Goal: Check status

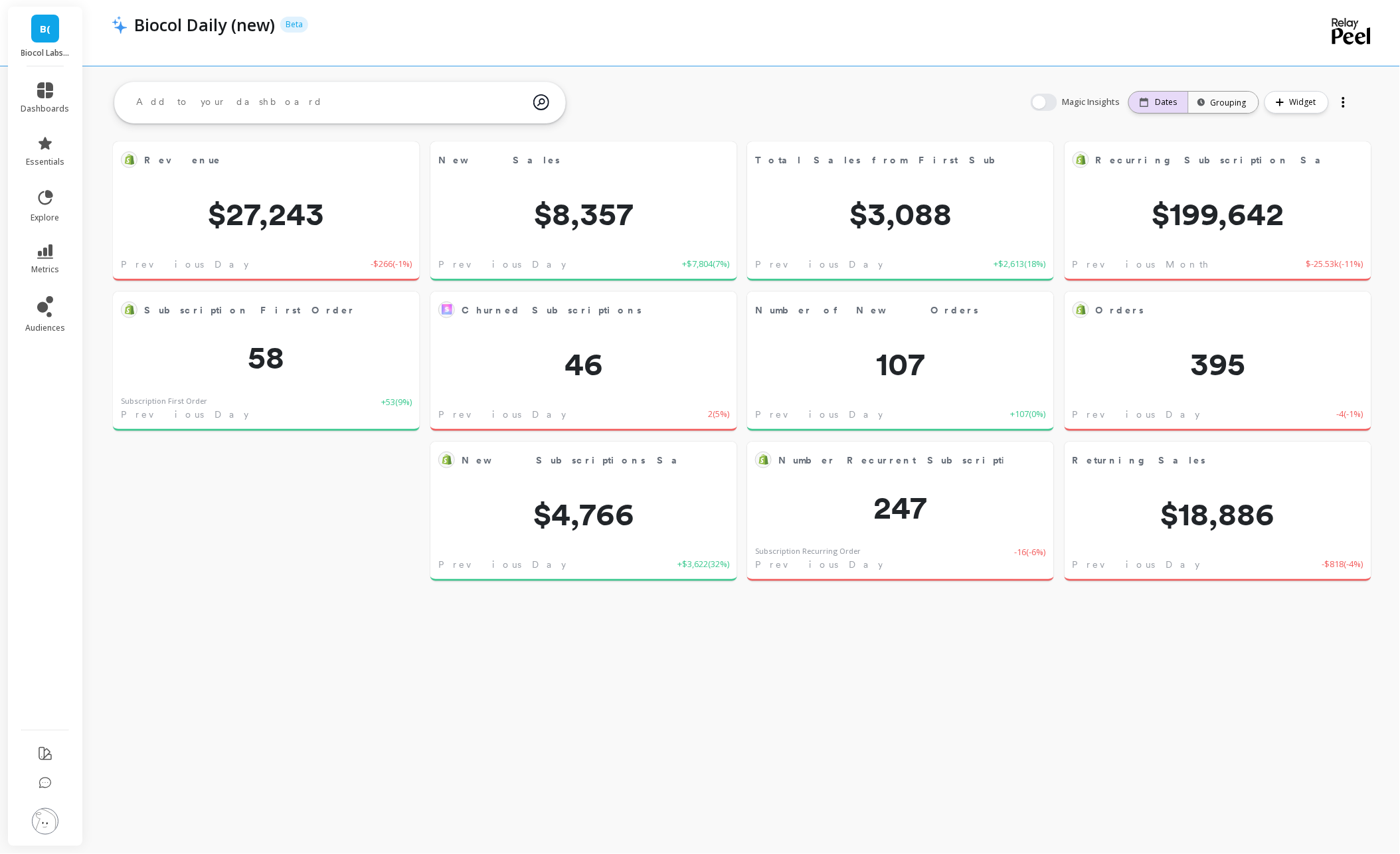
click at [1169, 102] on p "Dates" at bounding box center [1167, 102] width 22 height 10
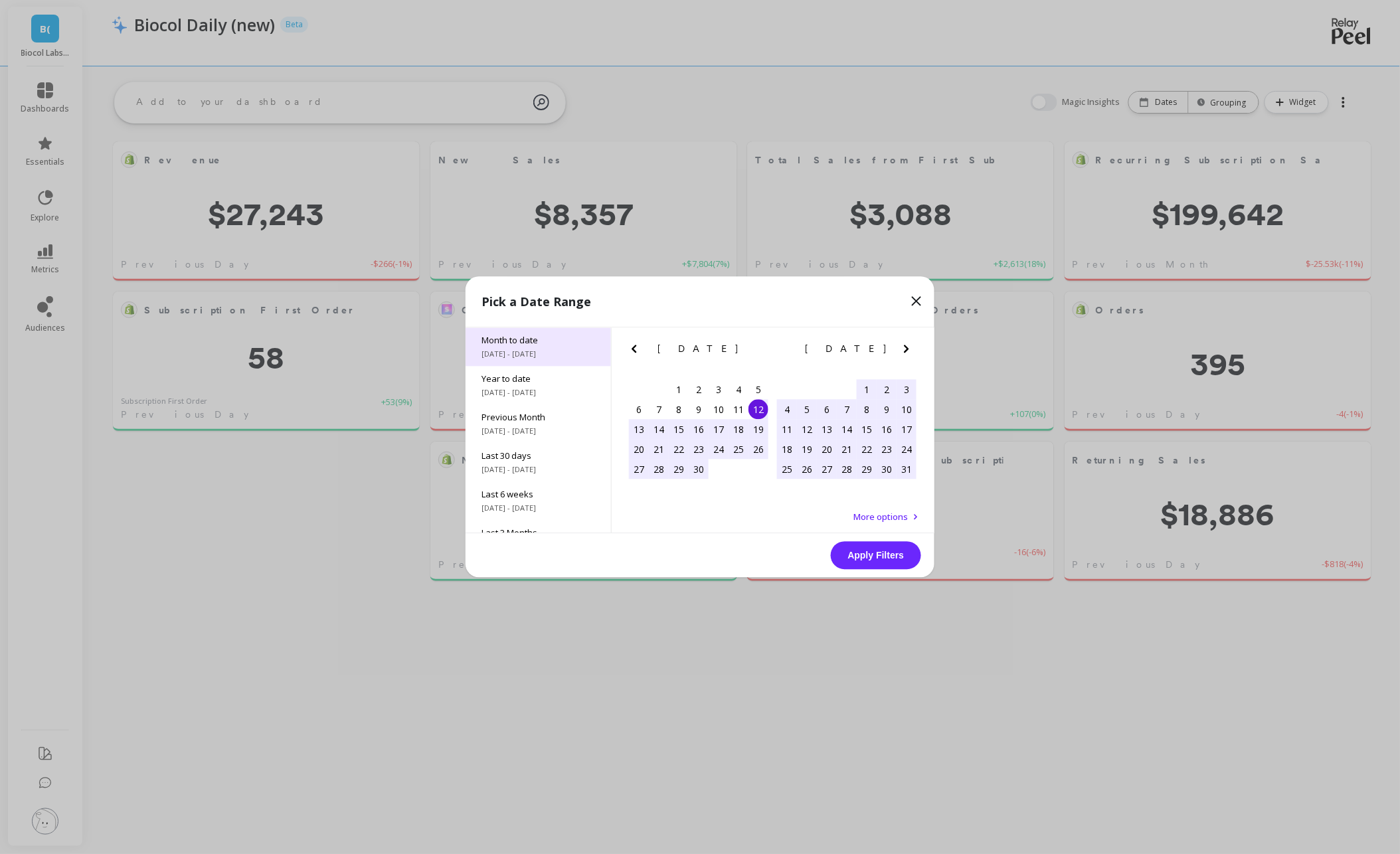
click at [576, 347] on div "Month to date [DATE] - [DATE]" at bounding box center [538, 347] width 145 height 38
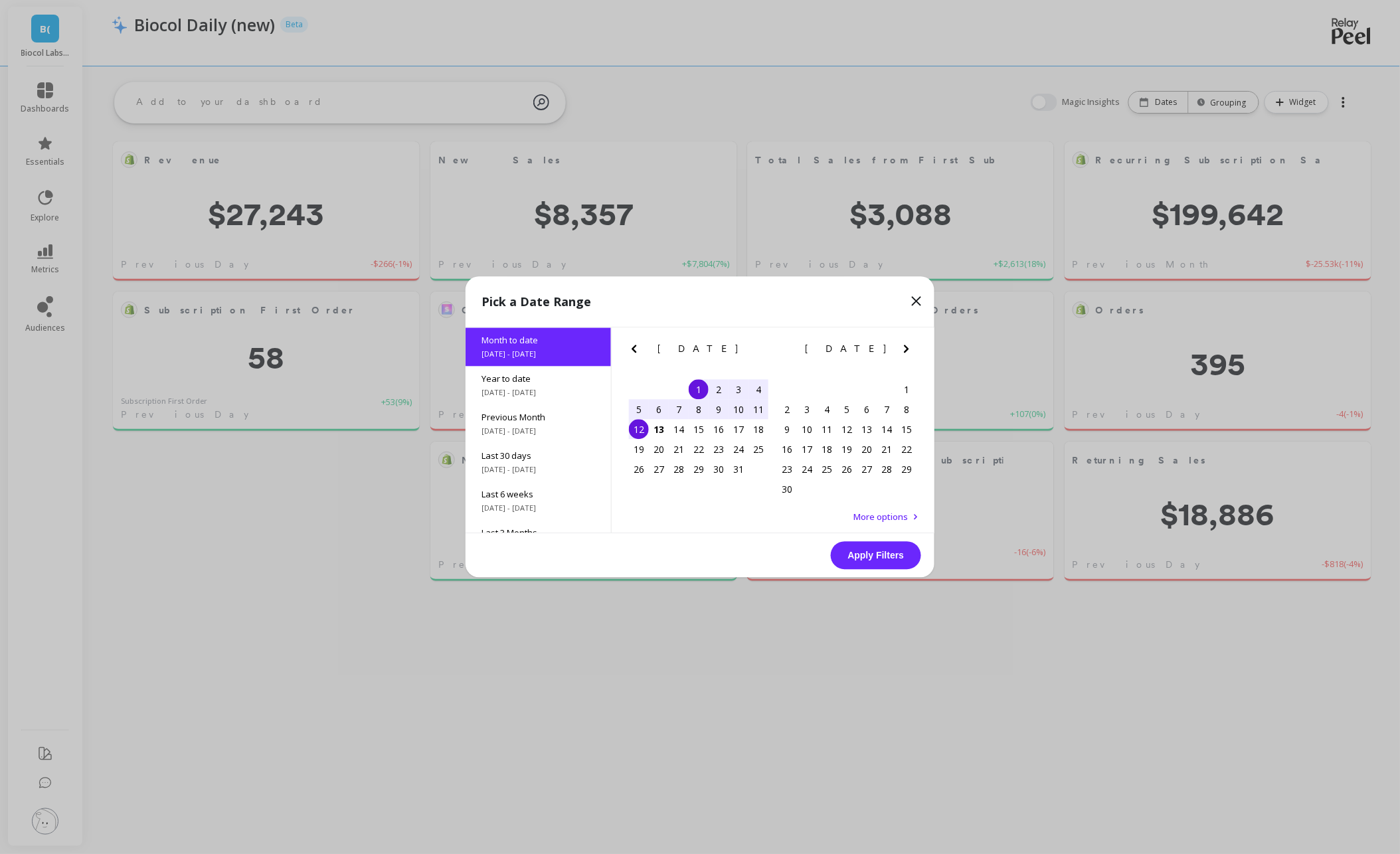
click at [742, 410] on div "10" at bounding box center [738, 409] width 20 height 20
click at [894, 558] on button "Apply Filters" at bounding box center [876, 555] width 91 height 28
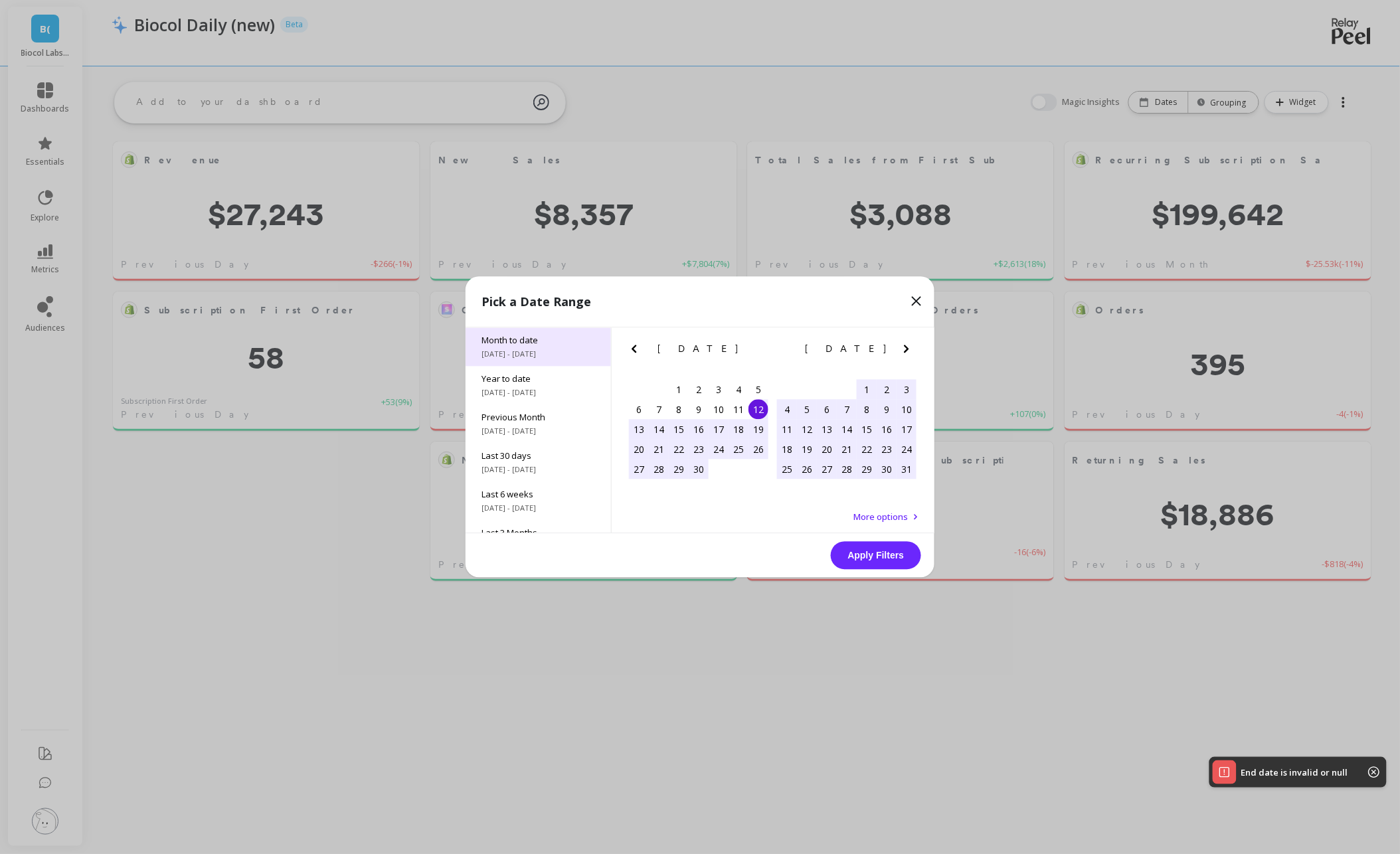
click at [556, 357] on span "[DATE] - [DATE]" at bounding box center [538, 354] width 114 height 10
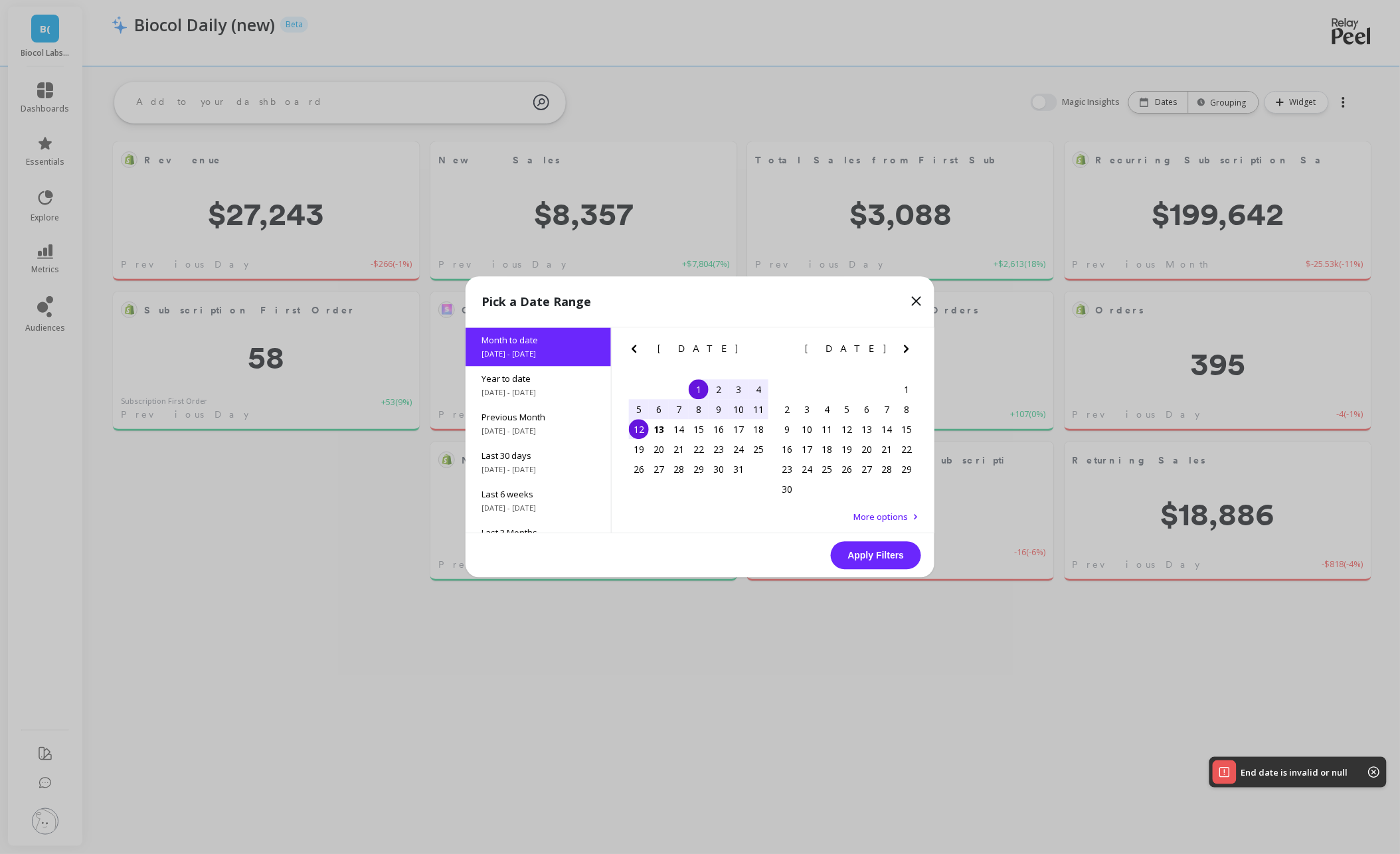
click at [741, 414] on div "10" at bounding box center [738, 409] width 20 height 20
click at [881, 548] on button "Apply Filters" at bounding box center [876, 555] width 91 height 28
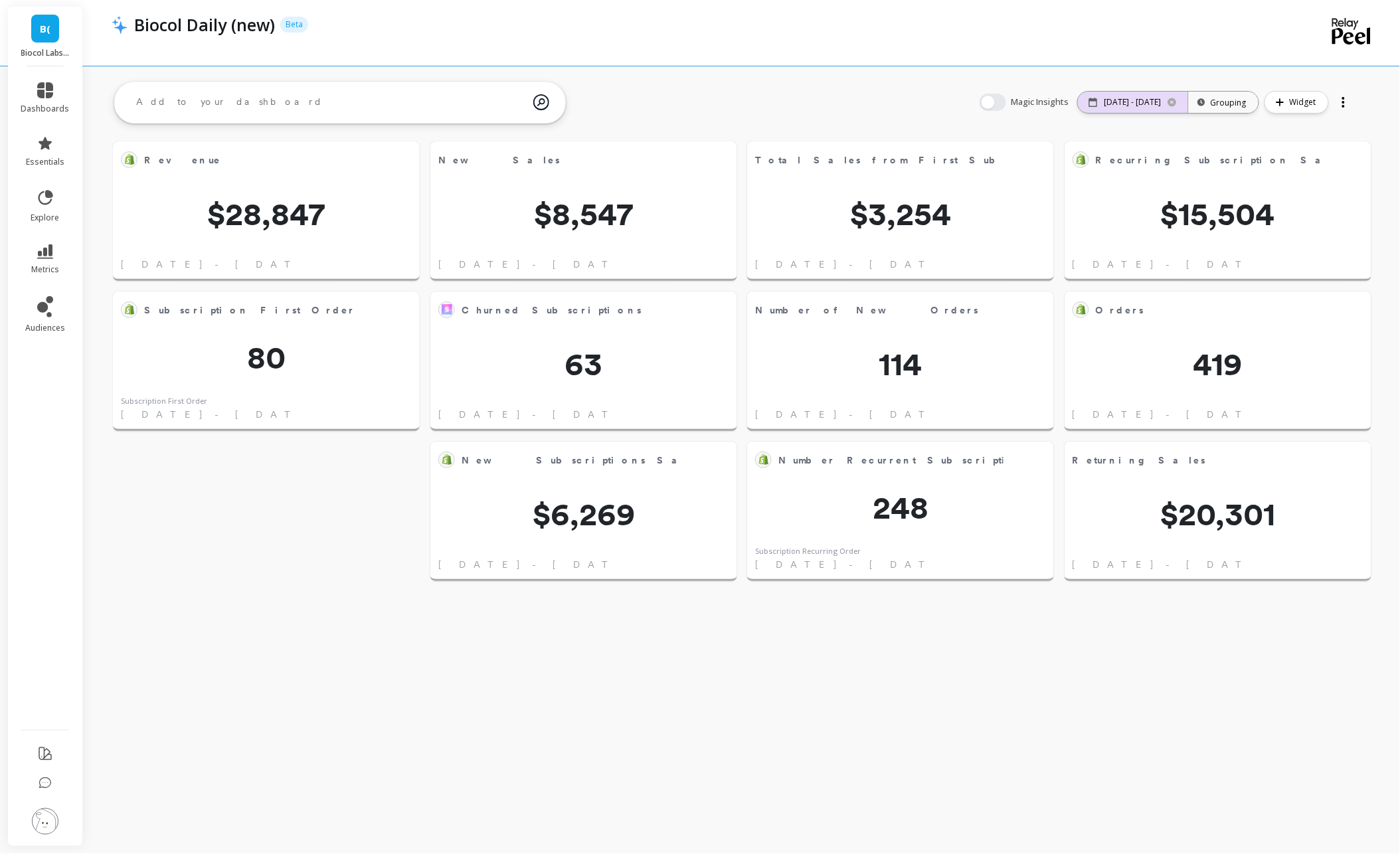
click at [1105, 106] on p "[DATE] - [DATE]" at bounding box center [1133, 102] width 57 height 10
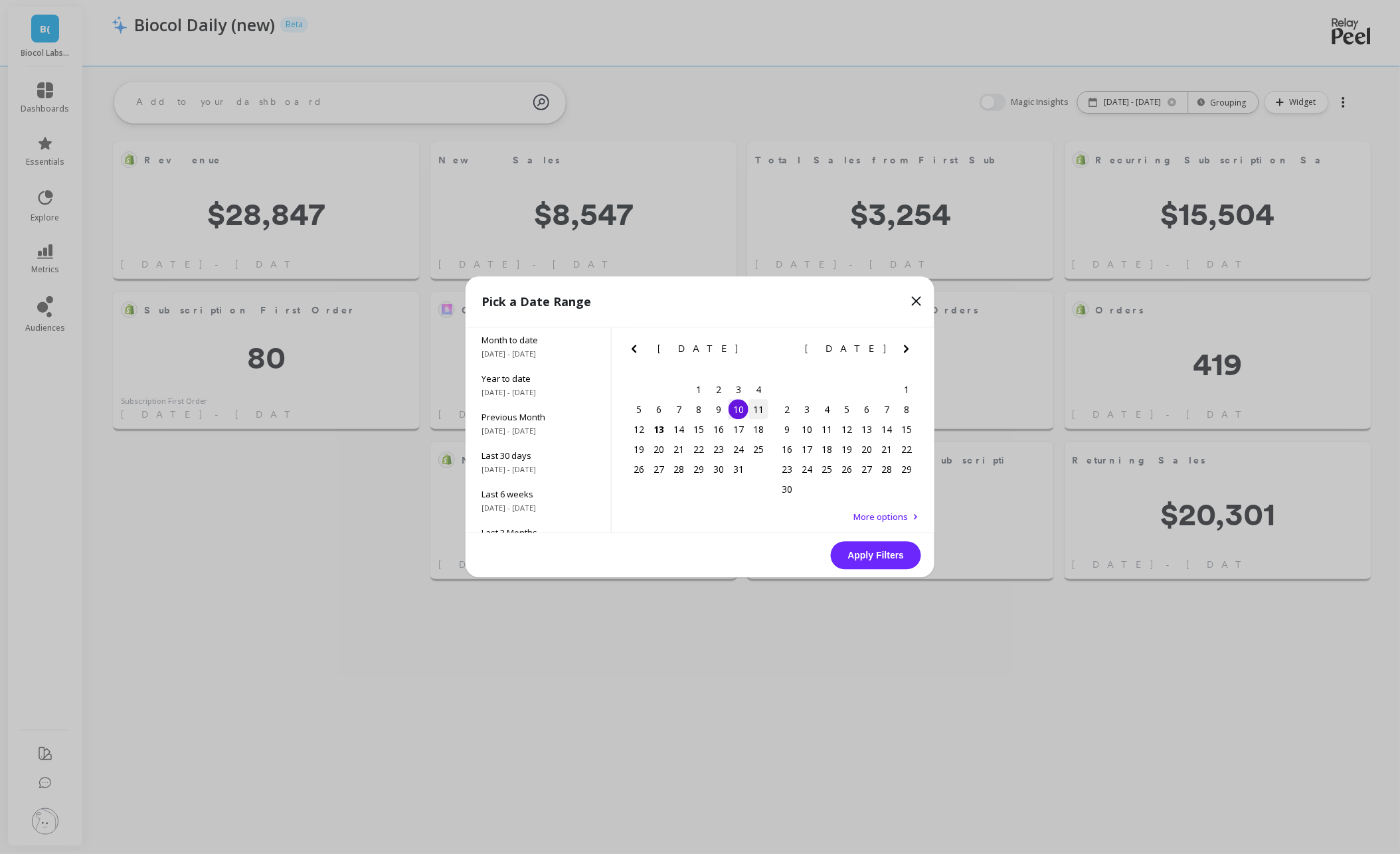
click at [758, 408] on div "11" at bounding box center [758, 409] width 20 height 20
click at [897, 559] on button "Apply Filters" at bounding box center [876, 555] width 91 height 28
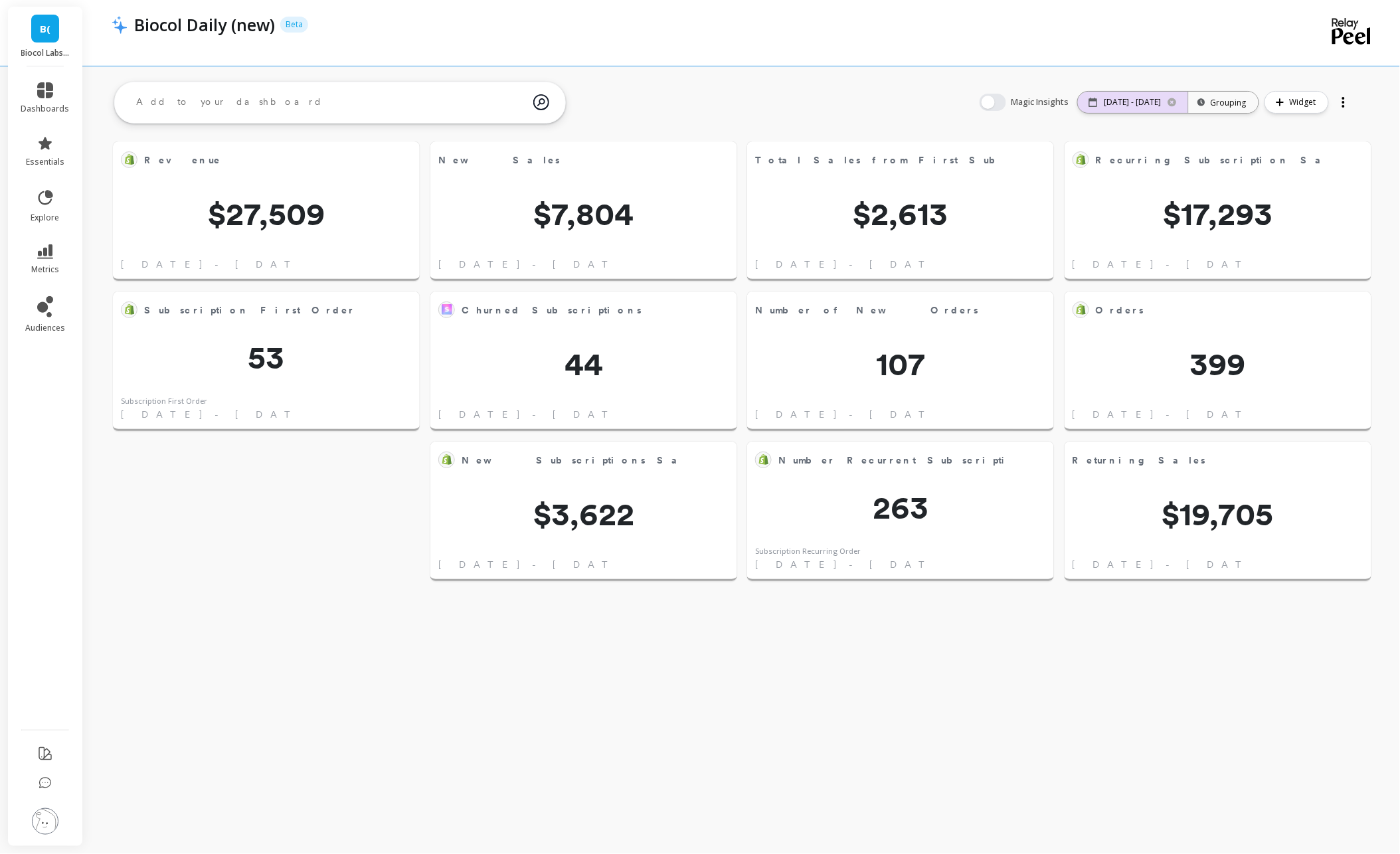
click at [1127, 97] on p "[DATE] - [DATE]" at bounding box center [1133, 102] width 57 height 10
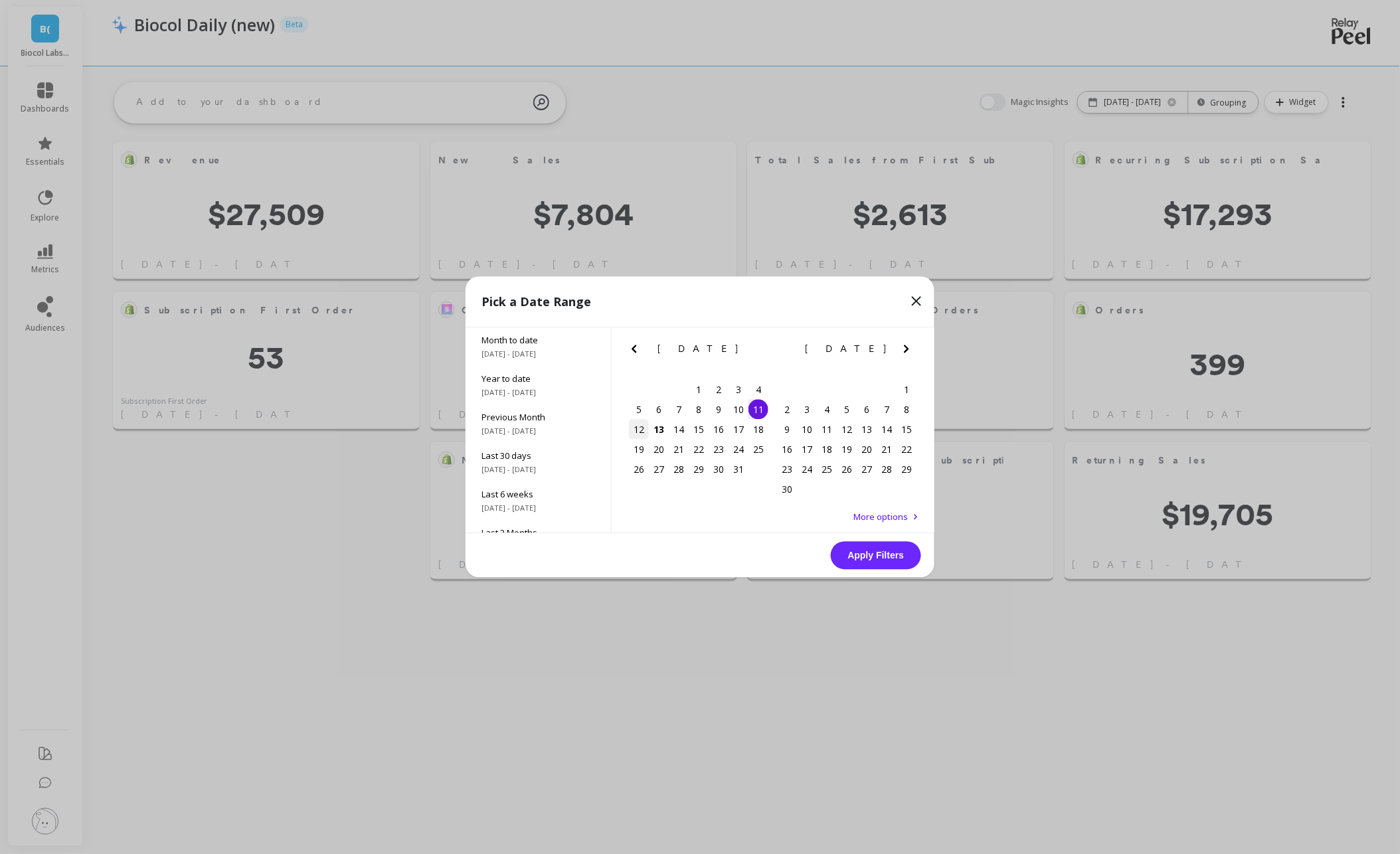
click at [642, 430] on div "12" at bounding box center [638, 429] width 20 height 20
click at [864, 557] on button "Apply Filters" at bounding box center [876, 555] width 91 height 28
click at [634, 432] on div "12" at bounding box center [638, 429] width 20 height 20
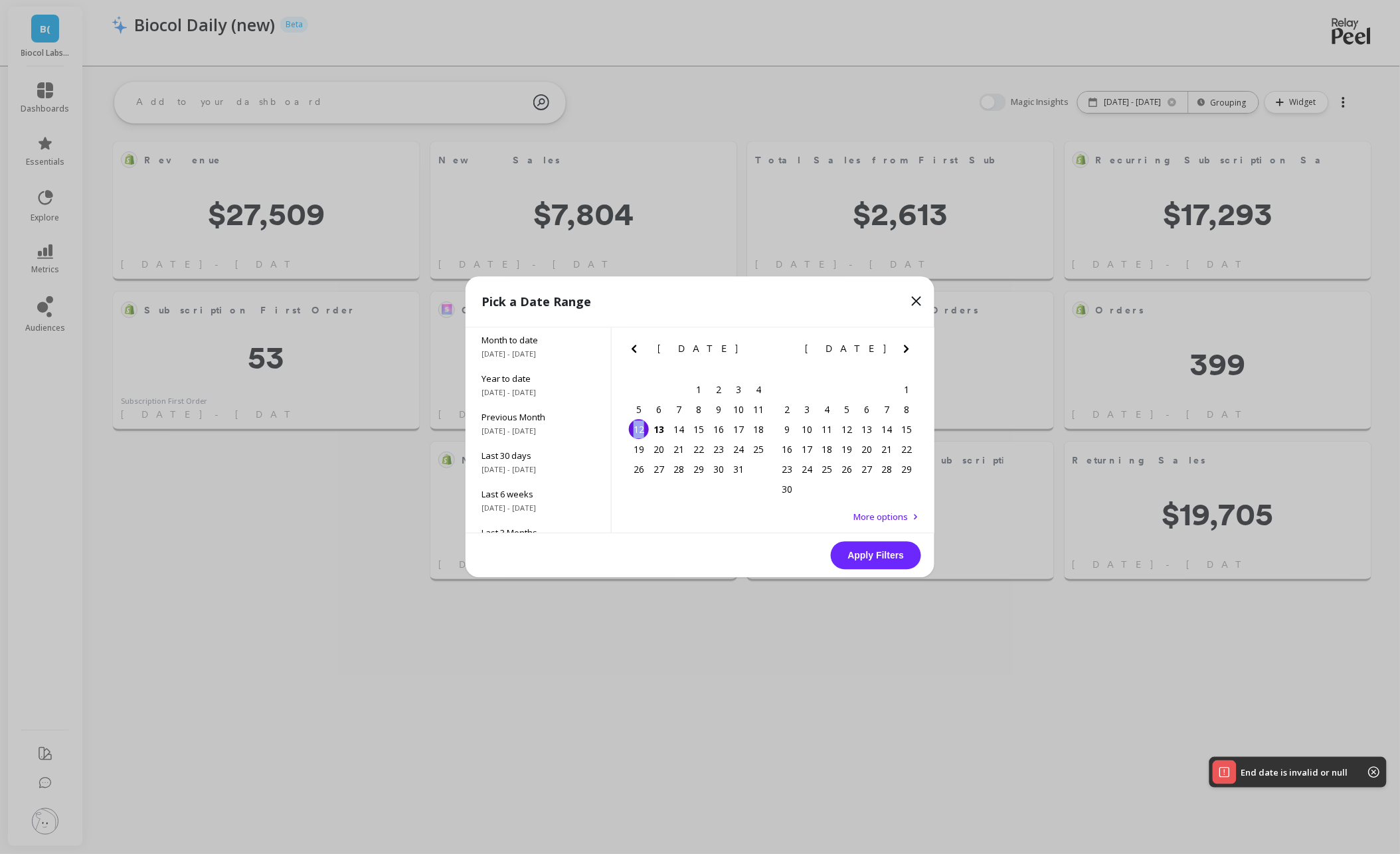
click at [634, 432] on div "12" at bounding box center [638, 429] width 20 height 20
click at [854, 555] on button "Apply Filters" at bounding box center [876, 555] width 91 height 28
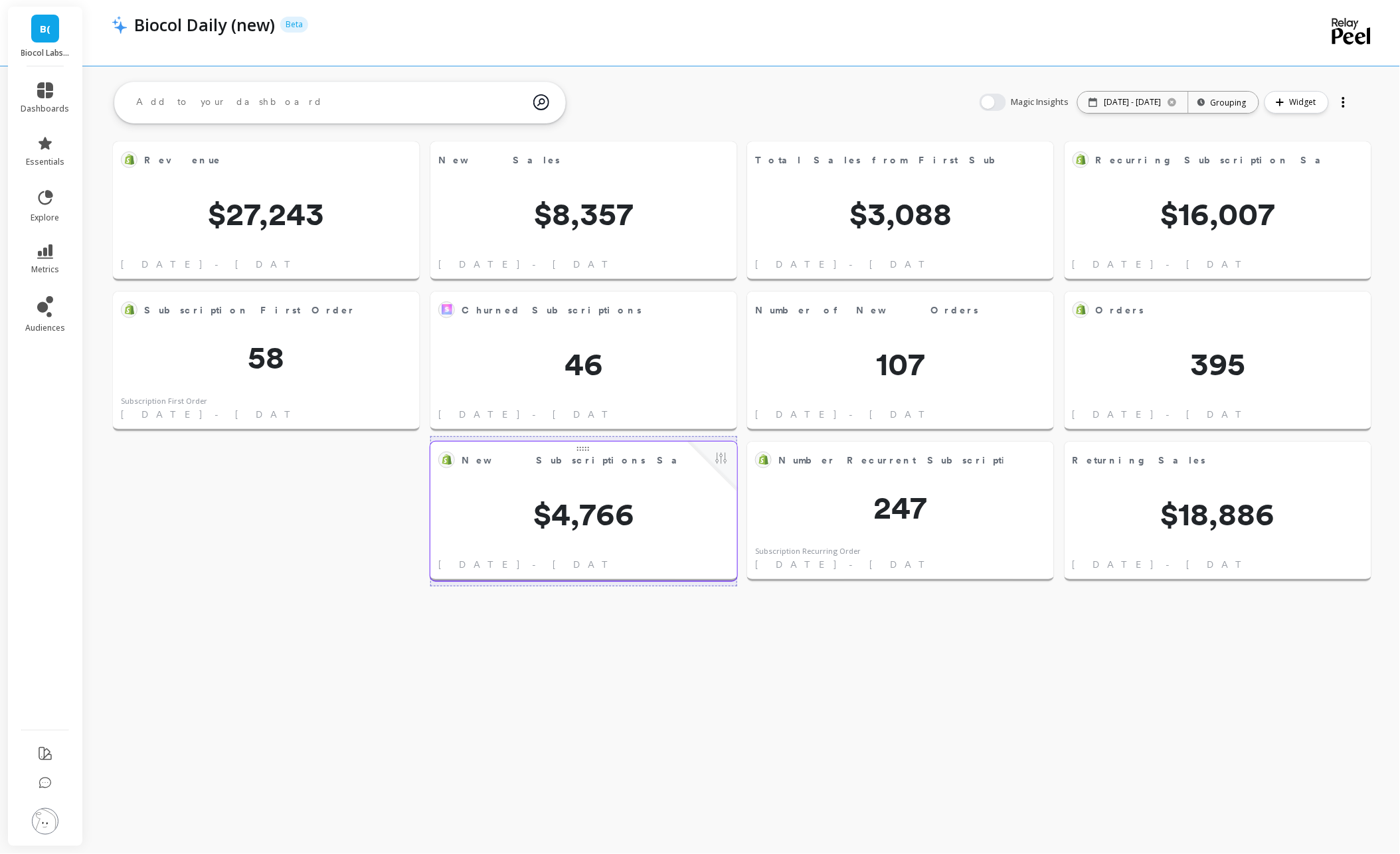
click at [445, 464] on object at bounding box center [446, 459] width 10 height 10
